Goal: Navigation & Orientation: Find specific page/section

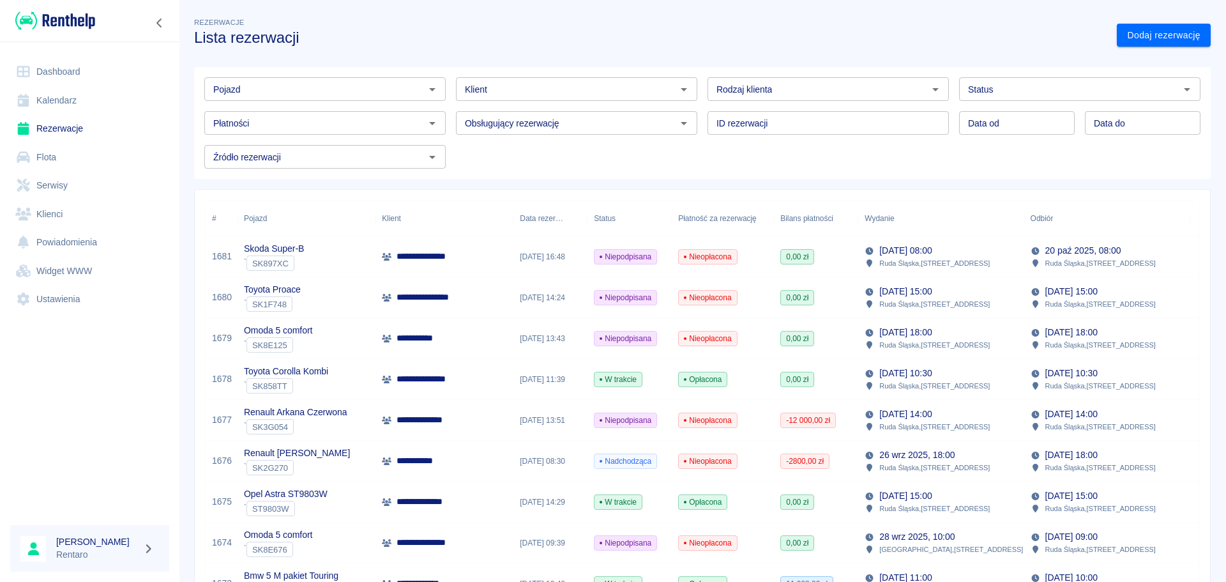
click at [38, 71] on link "Dashboard" at bounding box center [89, 71] width 159 height 29
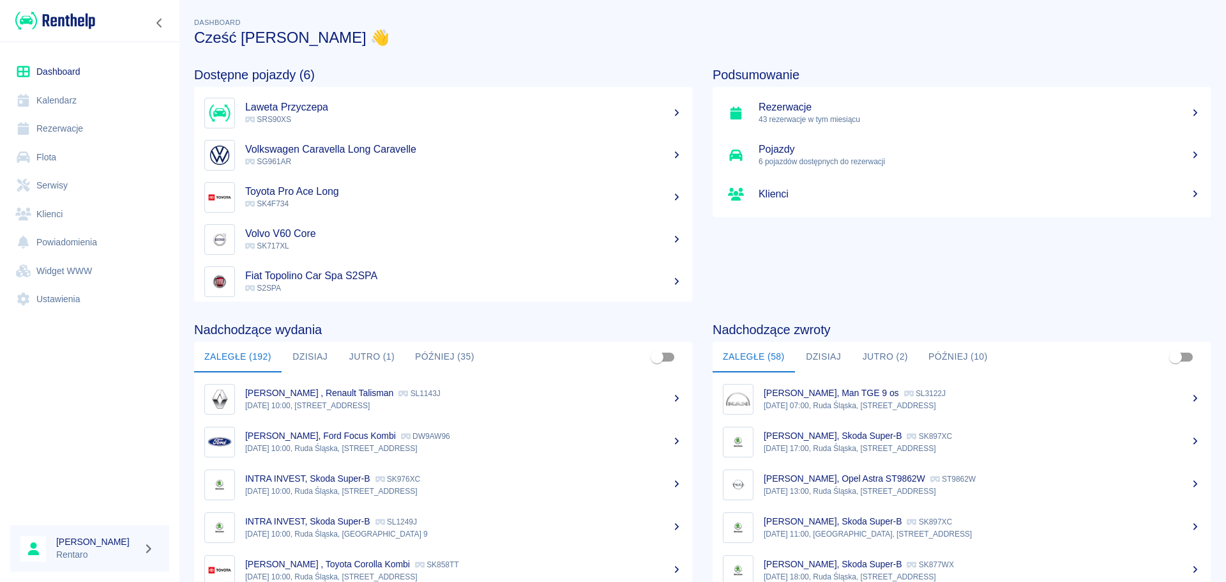
click at [367, 361] on button "Jutro (1)" at bounding box center [372, 357] width 66 height 31
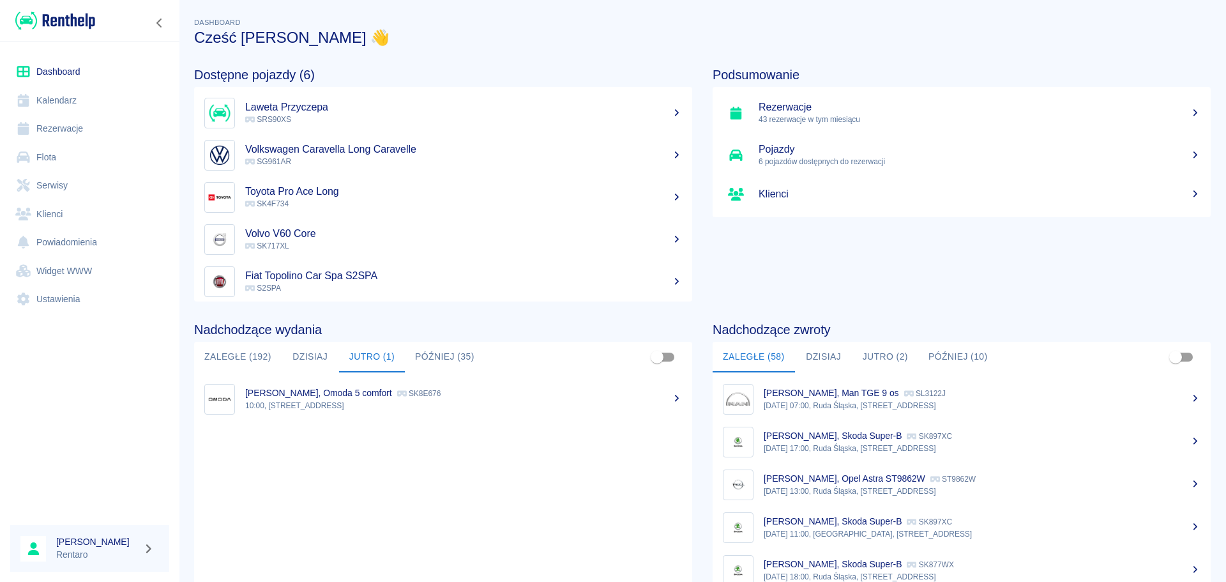
click at [878, 360] on button "Jutro (2)" at bounding box center [886, 357] width 66 height 31
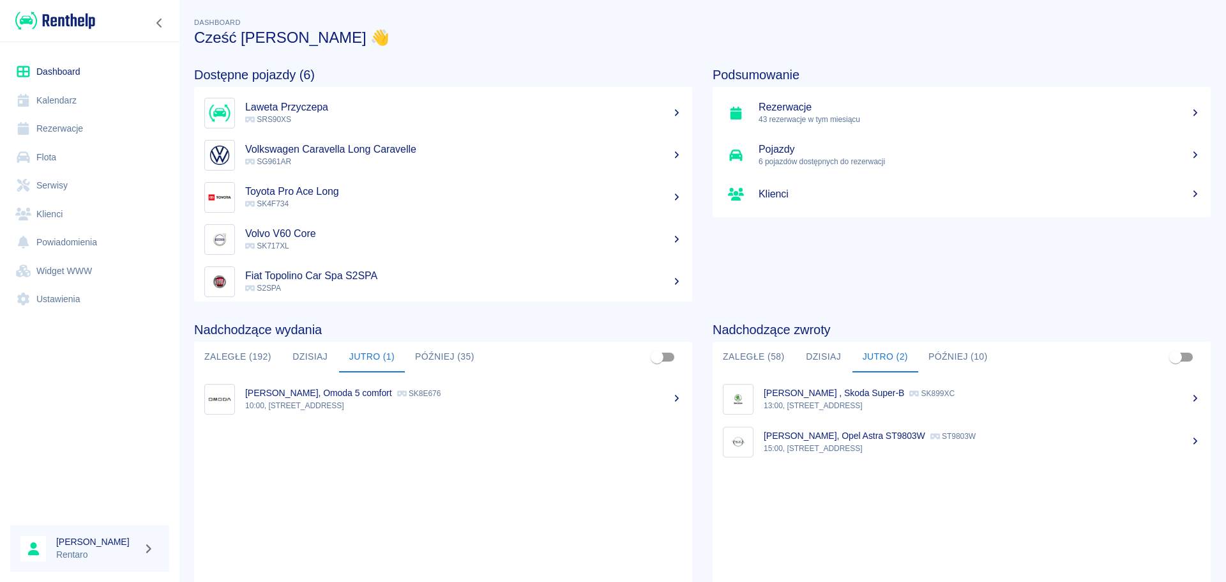
click at [64, 102] on link "Kalendarz" at bounding box center [89, 100] width 159 height 29
